Goal: Information Seeking & Learning: Learn about a topic

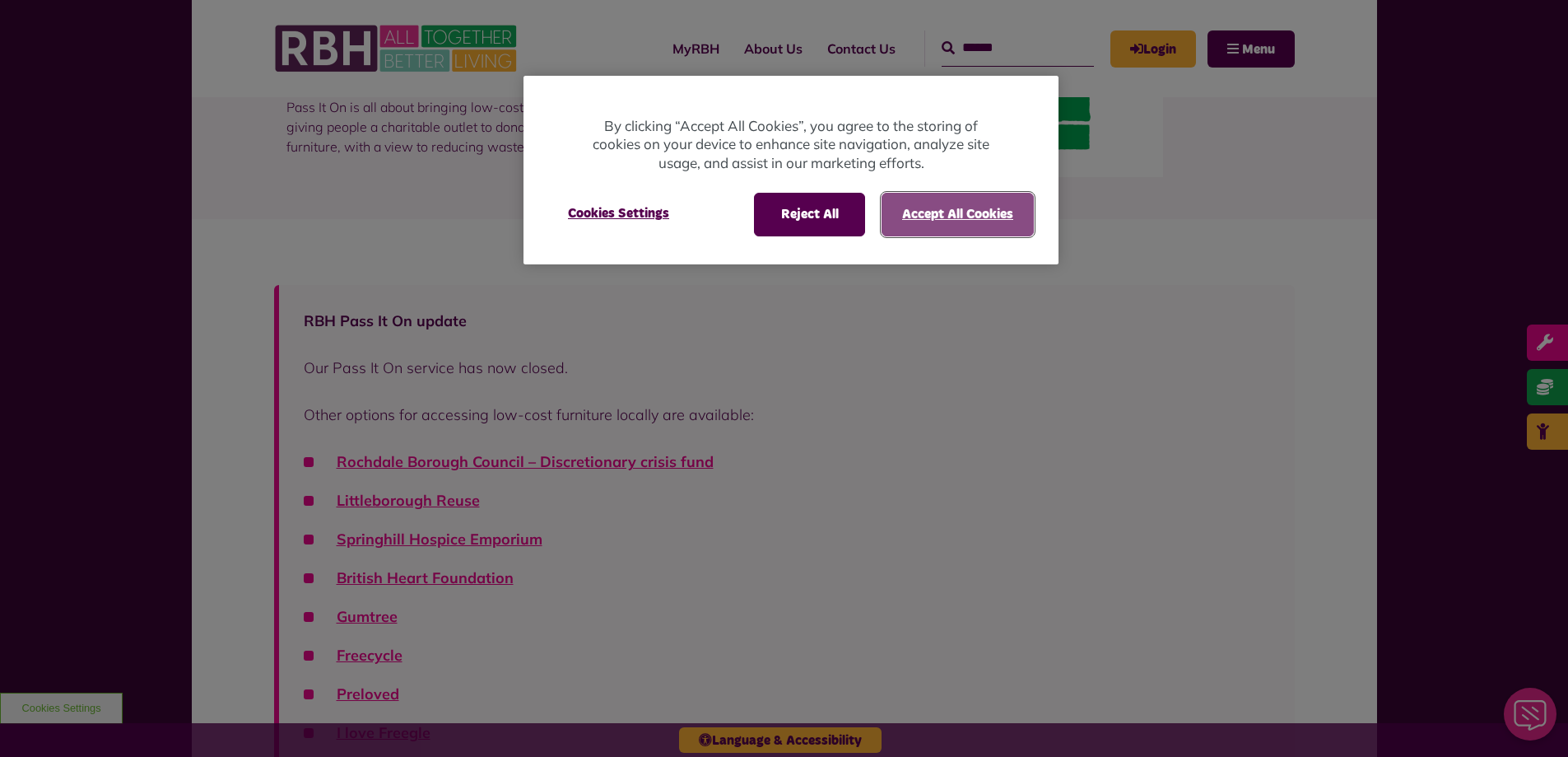
click at [930, 219] on button "Accept All Cookies" at bounding box center [957, 214] width 152 height 43
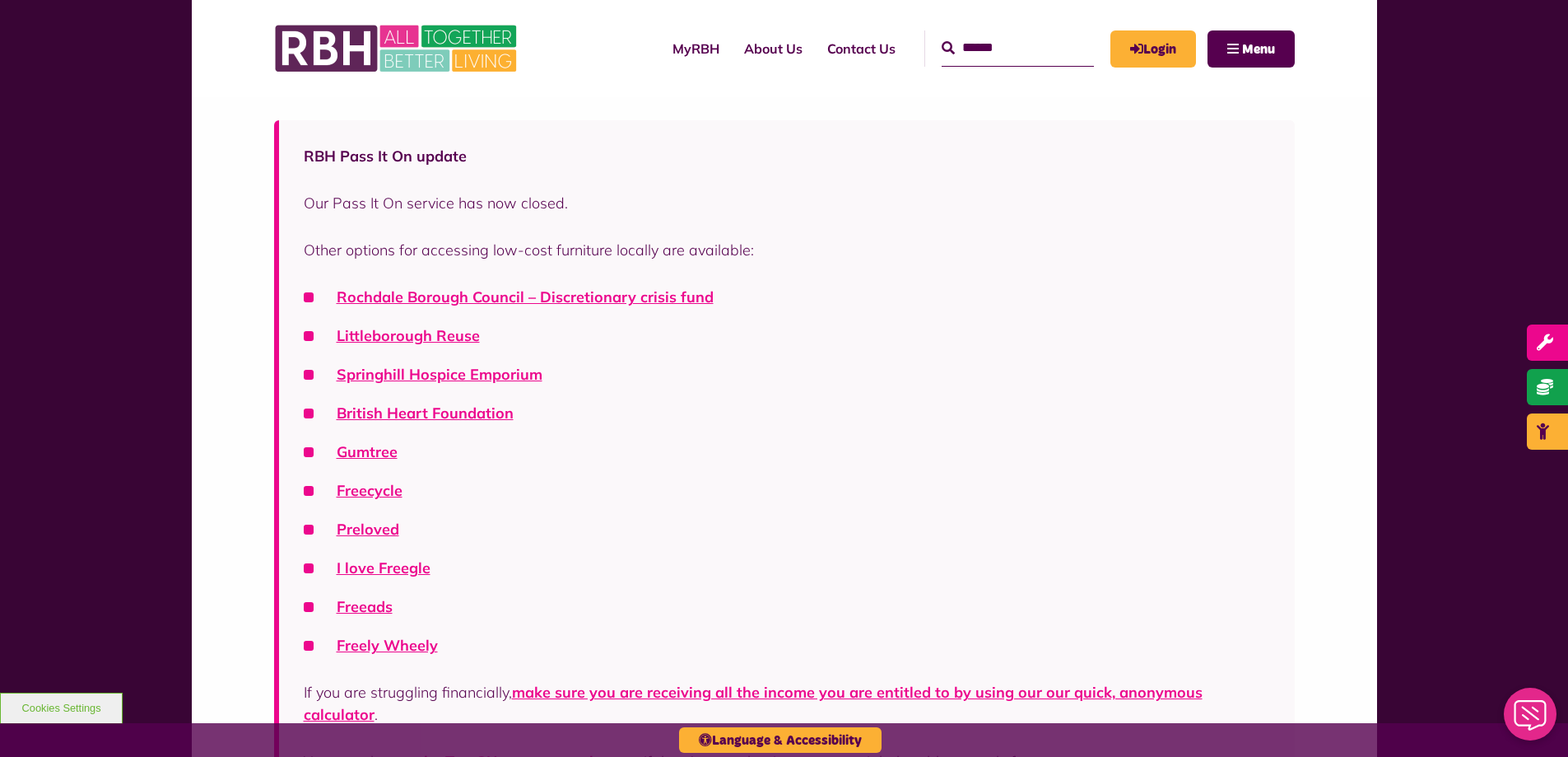
scroll to position [412, 0]
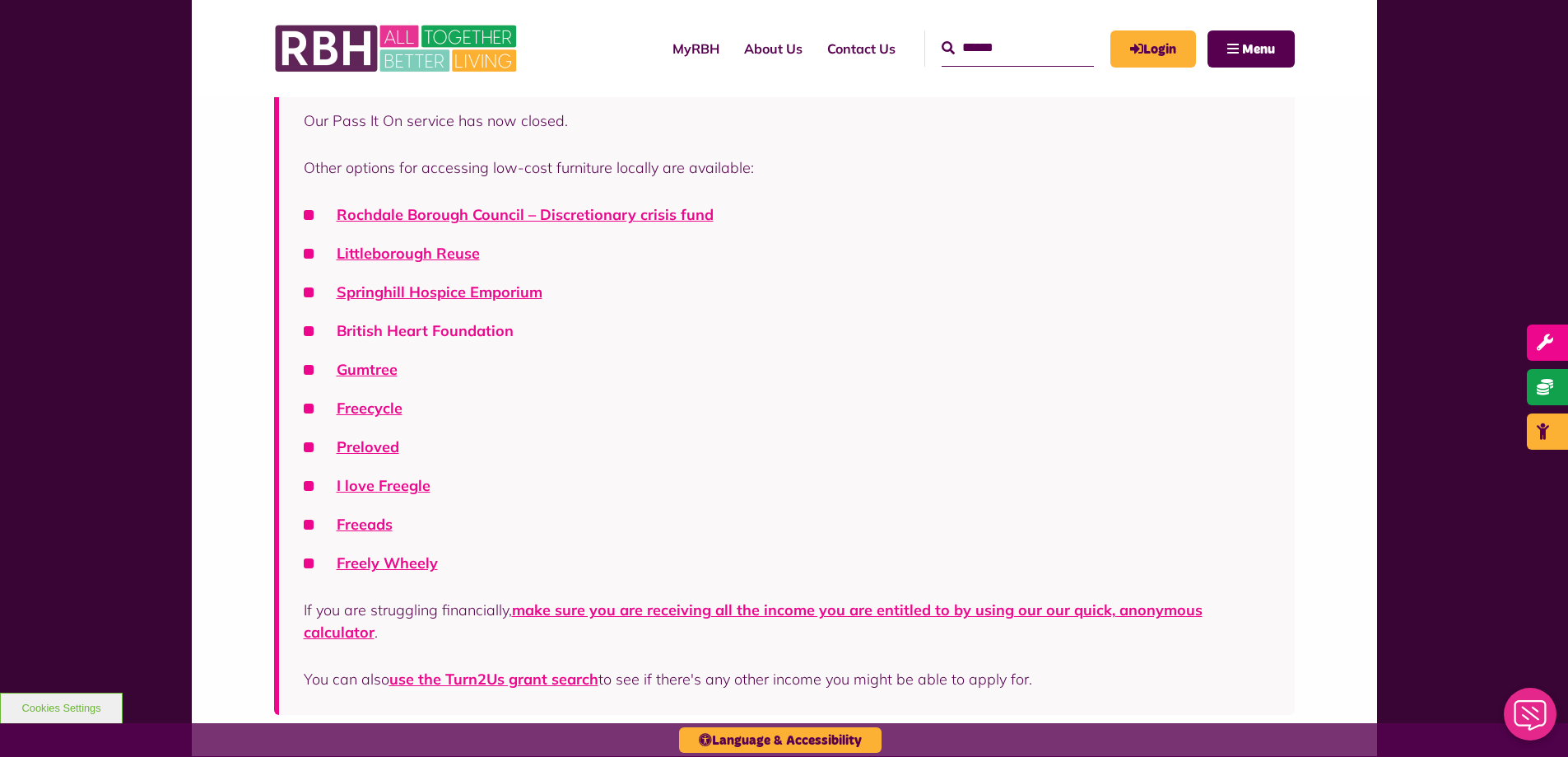
click at [437, 328] on link "British Heart Foundation" at bounding box center [425, 330] width 177 height 19
drag, startPoint x: 1328, startPoint y: 716, endPoint x: 0, endPoint y: 789, distance: 1330.0
drag, startPoint x: 0, startPoint y: 789, endPoint x: 175, endPoint y: 169, distance: 644.2
click at [175, 169] on div "RBH Pass It On update Our Pass It On service has now closed. Other options for …" at bounding box center [784, 364] width 1568 height 784
click at [381, 451] on link "Preloved" at bounding box center [368, 446] width 63 height 19
